Goal: Information Seeking & Learning: Learn about a topic

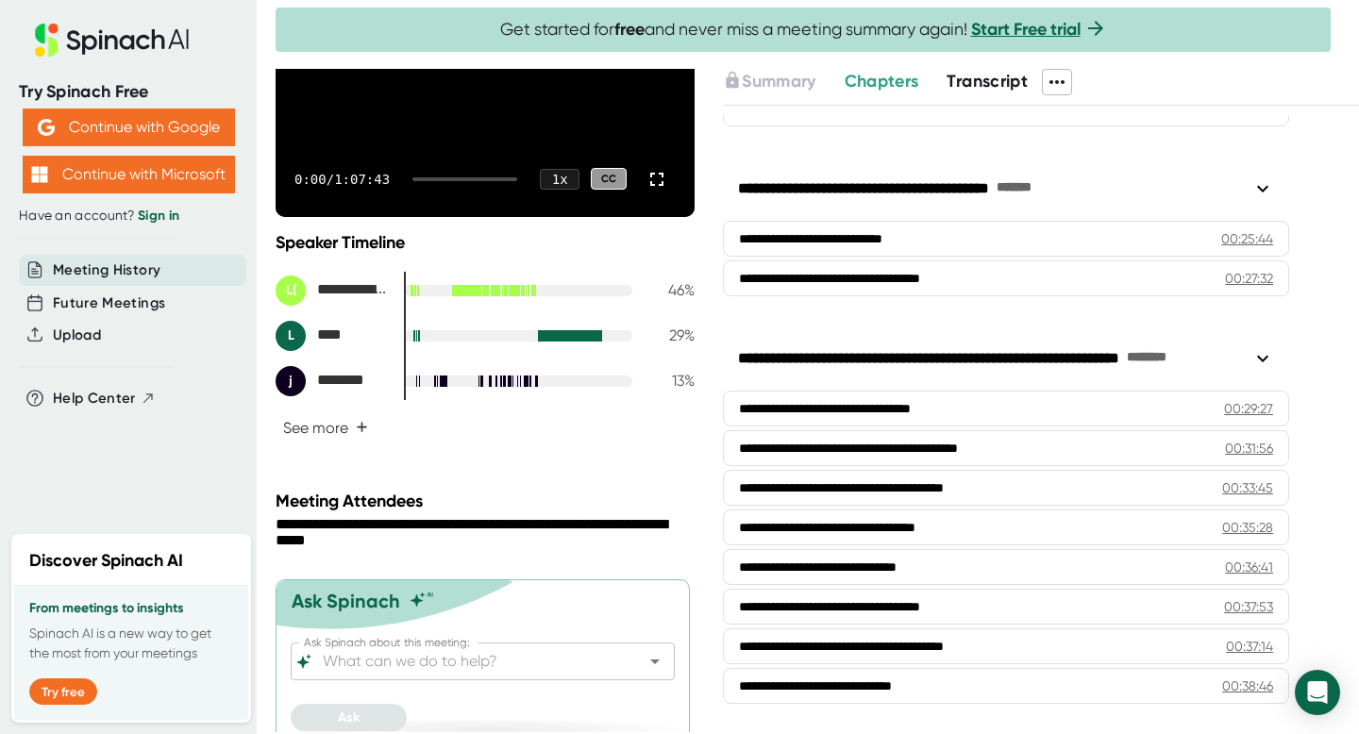
scroll to position [358, 0]
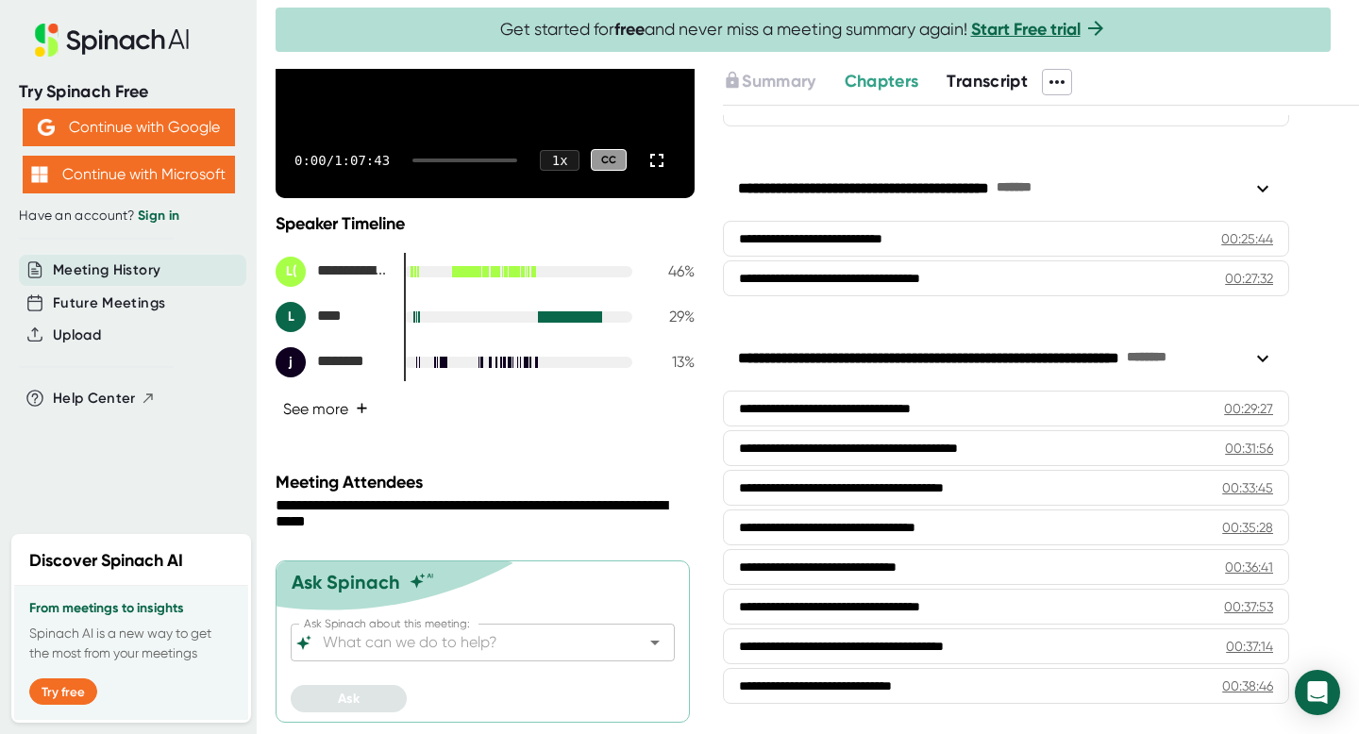
click at [342, 400] on button "See more +" at bounding box center [326, 409] width 100 height 33
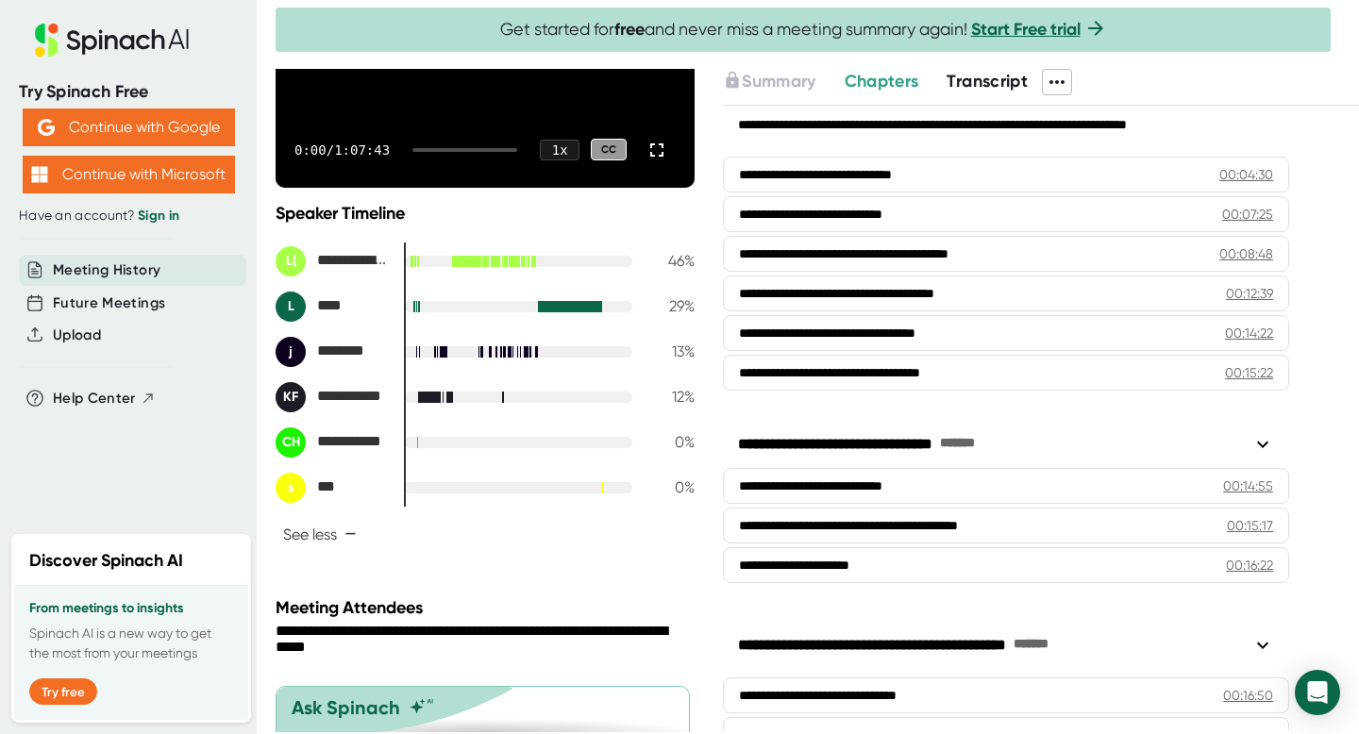
scroll to position [0, 0]
